Goal: Task Accomplishment & Management: Manage account settings

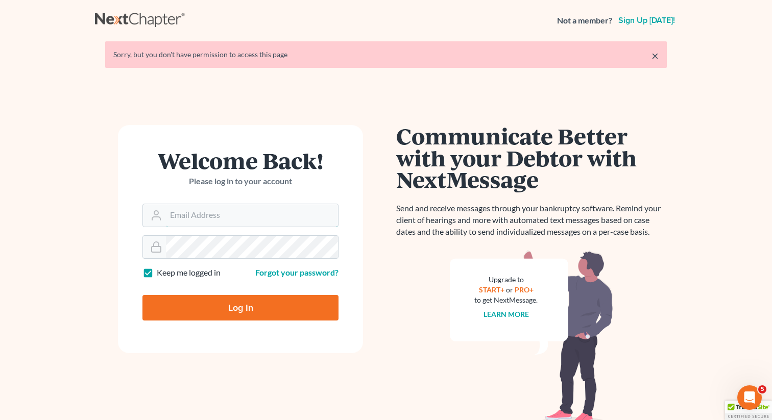
type input "[PERSON_NAME][EMAIL_ADDRESS][DOMAIN_NAME]"
click at [251, 308] on input "Log In" at bounding box center [240, 308] width 196 height 26
type input "Thinking..."
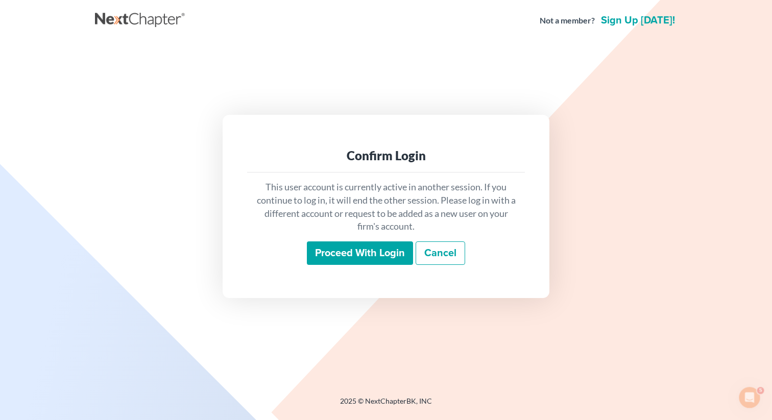
click at [345, 249] on input "Proceed with login" at bounding box center [360, 253] width 106 height 23
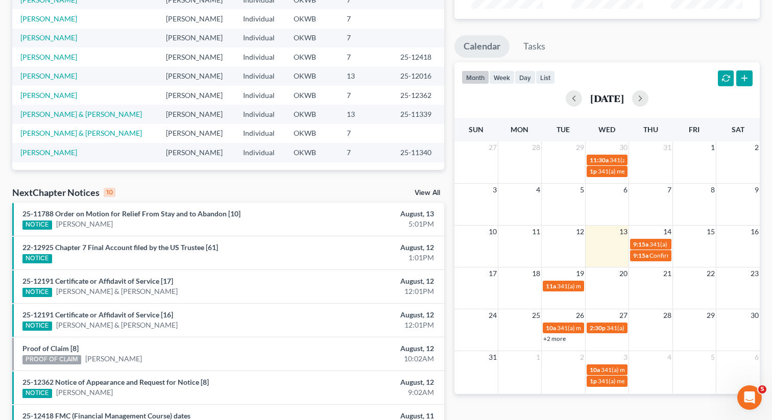
scroll to position [149, 0]
click at [556, 285] on div "11a 341(a) meeting for [PERSON_NAME] & [PERSON_NAME]" at bounding box center [563, 286] width 35 height 8
select select "Days"
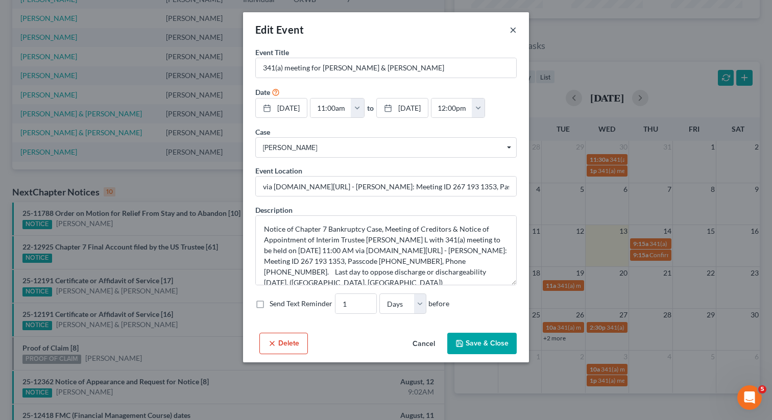
click at [512, 28] on button "×" at bounding box center [513, 29] width 7 height 12
